Goal: Task Accomplishment & Management: Manage account settings

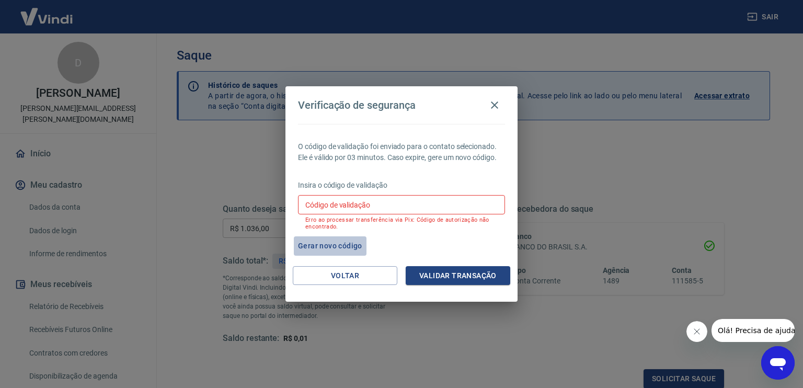
click at [325, 246] on button "Gerar novo código" at bounding box center [330, 245] width 73 height 19
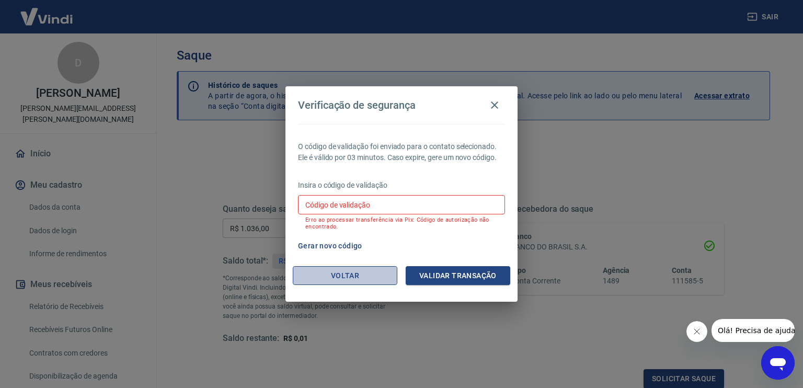
click at [329, 277] on button "Voltar" at bounding box center [345, 275] width 105 height 19
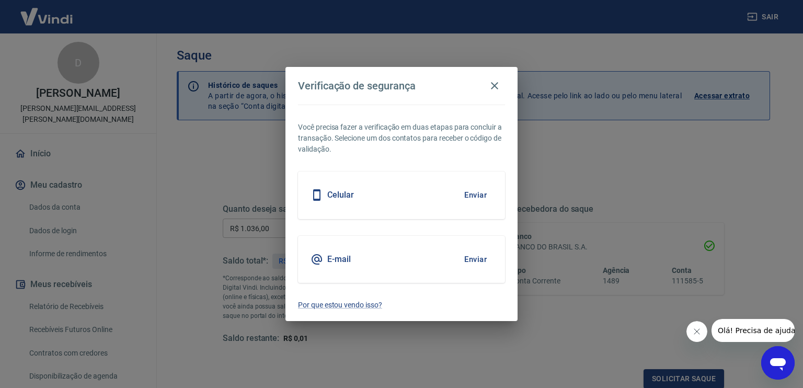
click at [358, 195] on div "Celular Enviar" at bounding box center [401, 195] width 207 height 47
click at [478, 195] on button "Enviar" at bounding box center [476, 195] width 34 height 22
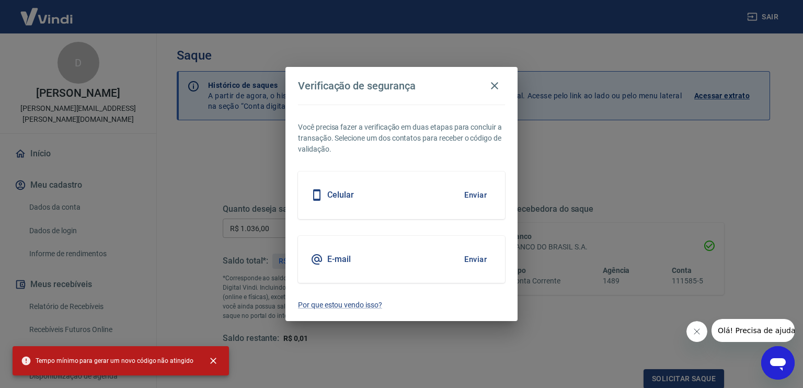
click at [203, 195] on div "Verificação de segurança Você precisa fazer a verificação em duas etapas para c…" at bounding box center [401, 194] width 803 height 388
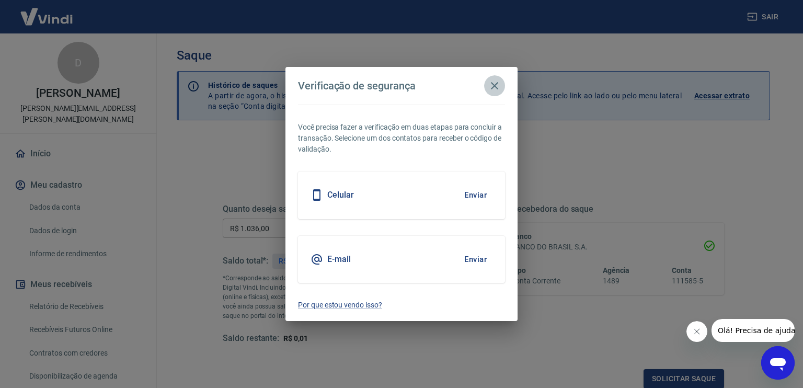
click at [496, 84] on icon "button" at bounding box center [494, 85] width 13 height 13
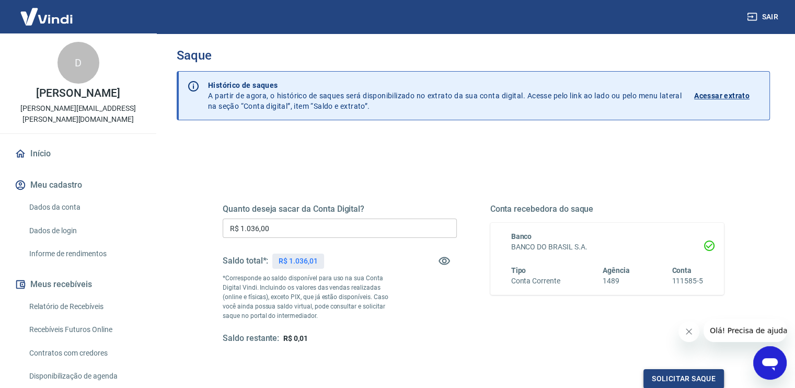
click at [680, 373] on button "Solicitar saque" at bounding box center [684, 378] width 81 height 19
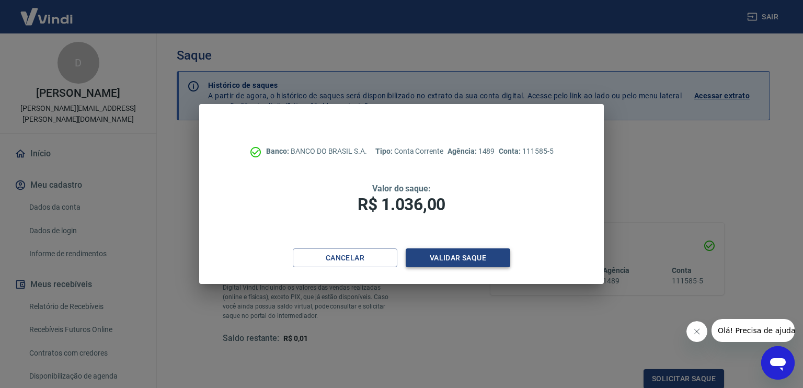
click at [467, 256] on button "Validar saque" at bounding box center [458, 257] width 105 height 19
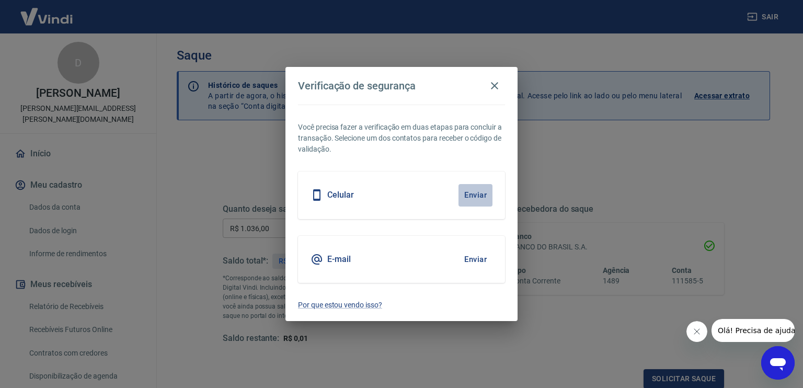
click at [471, 194] on button "Enviar" at bounding box center [476, 195] width 34 height 22
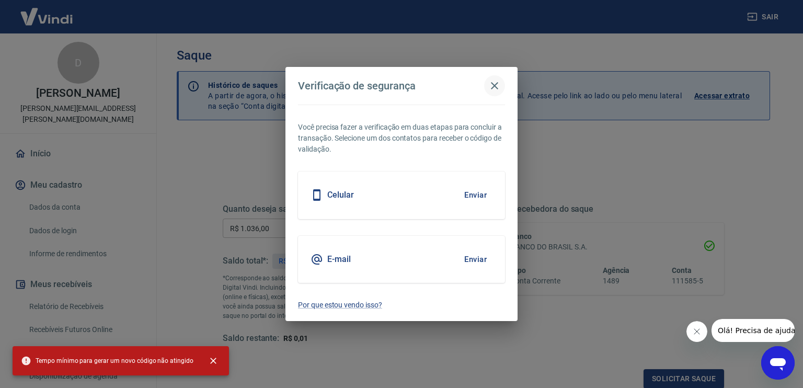
click at [495, 88] on icon "button" at bounding box center [494, 85] width 13 height 13
